Goal: Find specific page/section: Find specific page/section

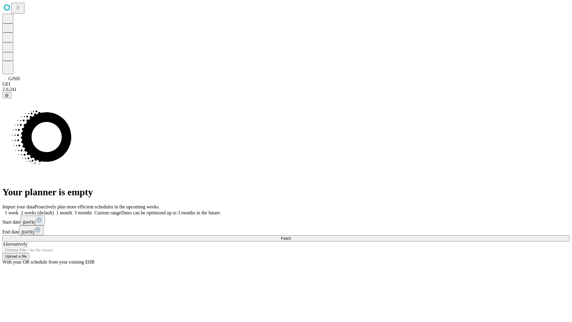
click at [291, 236] on span "Fetch" at bounding box center [286, 238] width 10 height 4
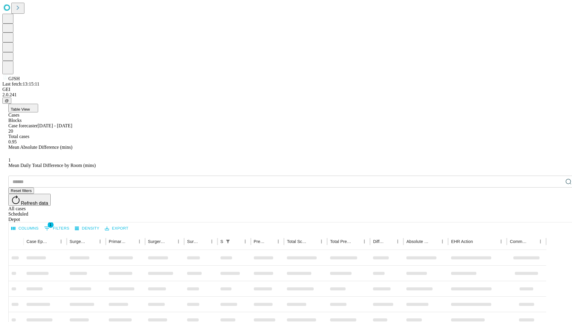
click at [557, 217] on div "Depot" at bounding box center [292, 219] width 568 height 5
